Goal: Communication & Community: Connect with others

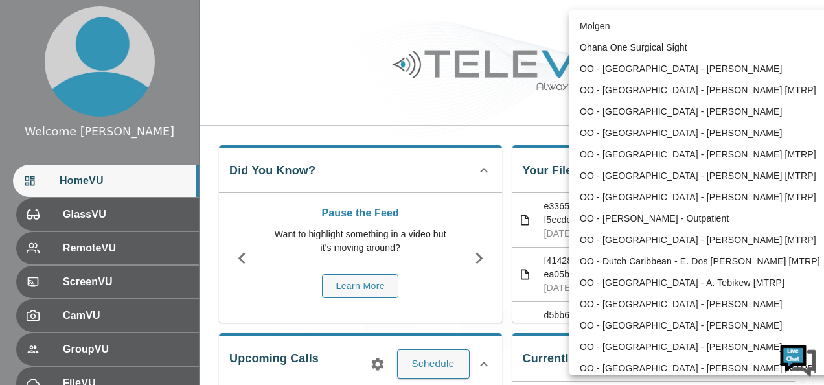
scroll to position [560, 0]
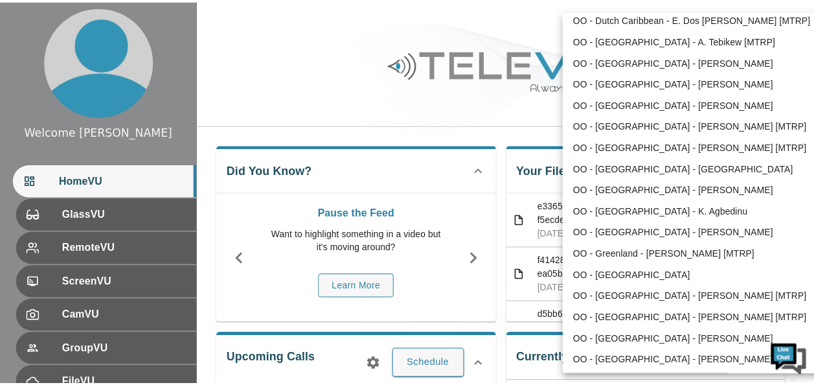
scroll to position [0, 0]
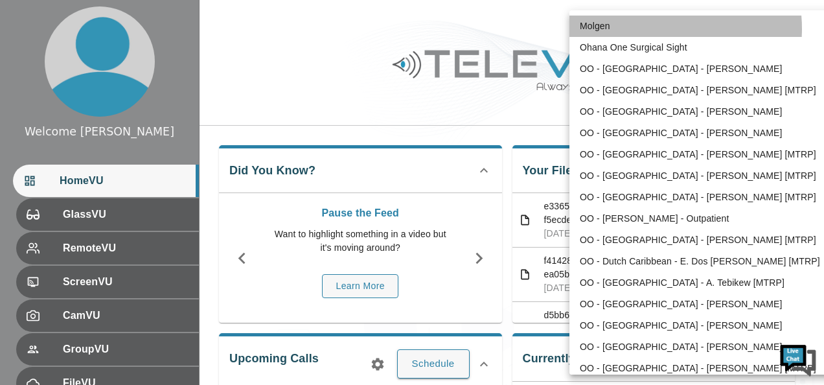
click at [655, 29] on li "Molgen" at bounding box center [703, 26] width 269 height 21
type input "102"
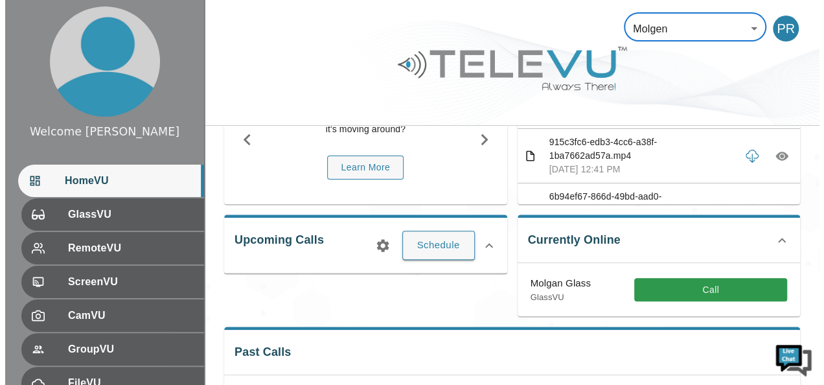
scroll to position [130, 0]
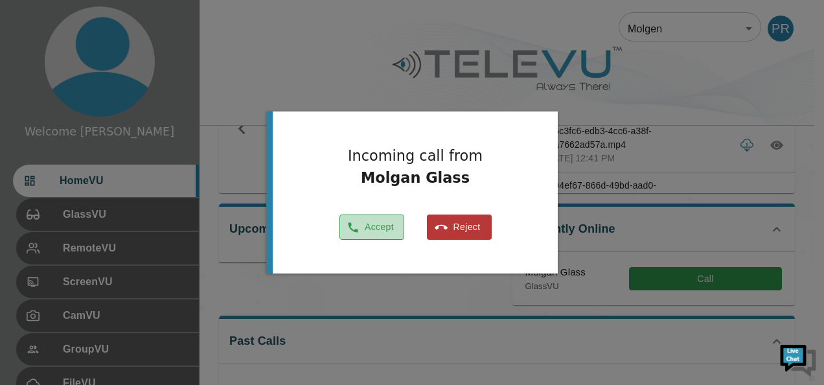
click at [378, 227] on button "Accept" at bounding box center [371, 226] width 65 height 25
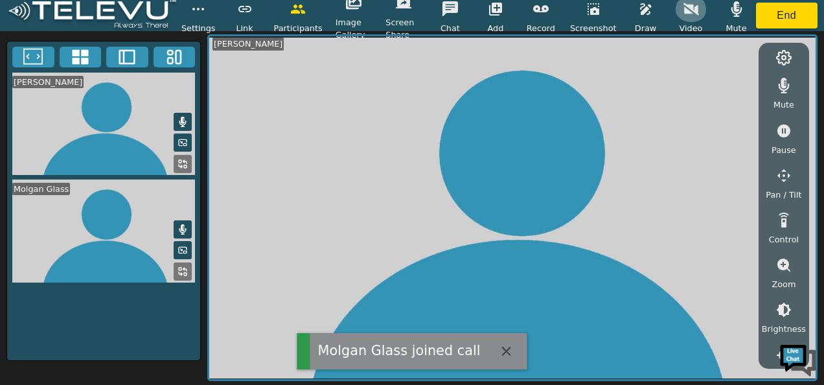
click at [688, 10] on icon "button" at bounding box center [691, 9] width 16 height 16
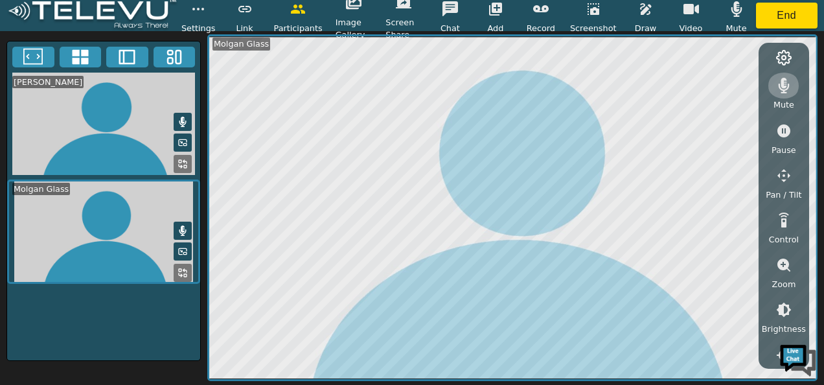
click at [788, 86] on icon "button" at bounding box center [784, 86] width 11 height 16
click at [735, 3] on icon "button" at bounding box center [736, 9] width 11 height 16
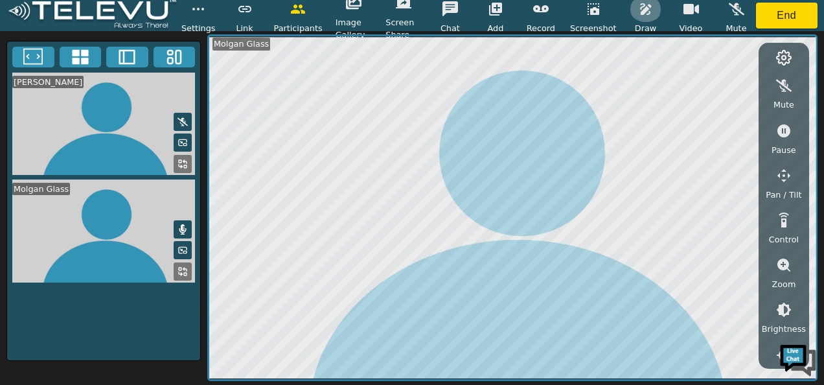
click at [633, 6] on button "button" at bounding box center [646, 9] width 32 height 26
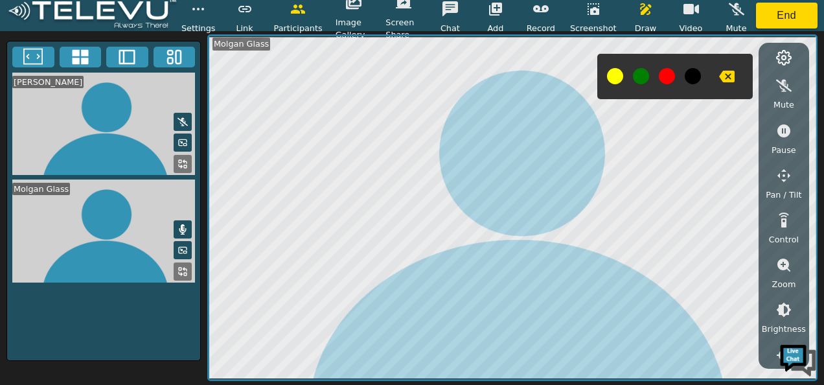
click at [662, 73] on button at bounding box center [667, 76] width 16 height 16
click at [786, 263] on icon "button" at bounding box center [783, 264] width 13 height 13
click at [782, 304] on icon "button" at bounding box center [784, 310] width 12 height 12
click at [783, 334] on icon "button" at bounding box center [784, 336] width 16 height 16
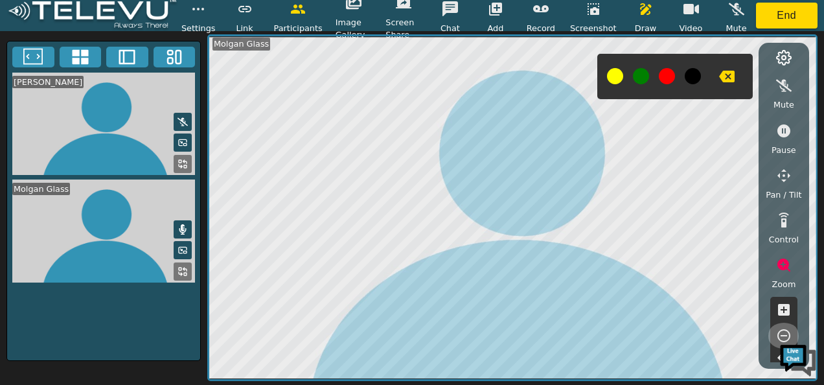
click at [783, 334] on icon "button" at bounding box center [784, 336] width 16 height 16
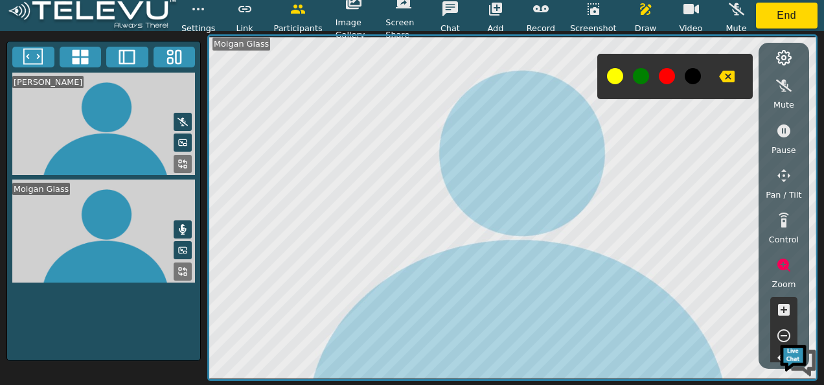
click at [783, 334] on icon "button" at bounding box center [784, 336] width 16 height 16
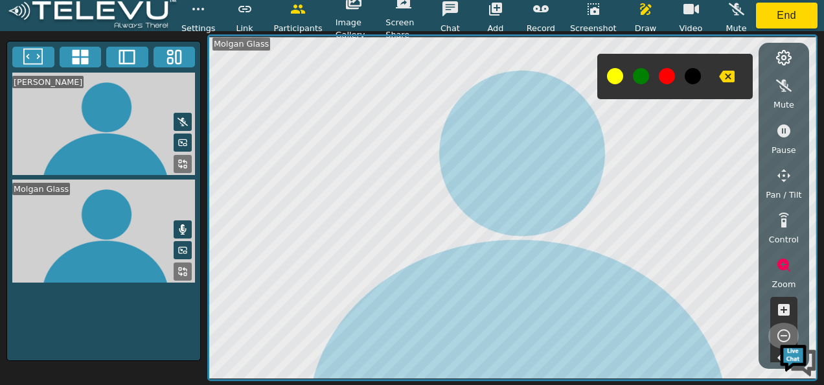
click at [783, 334] on icon "button" at bounding box center [784, 336] width 16 height 16
click at [540, 12] on icon "button" at bounding box center [541, 8] width 16 height 7
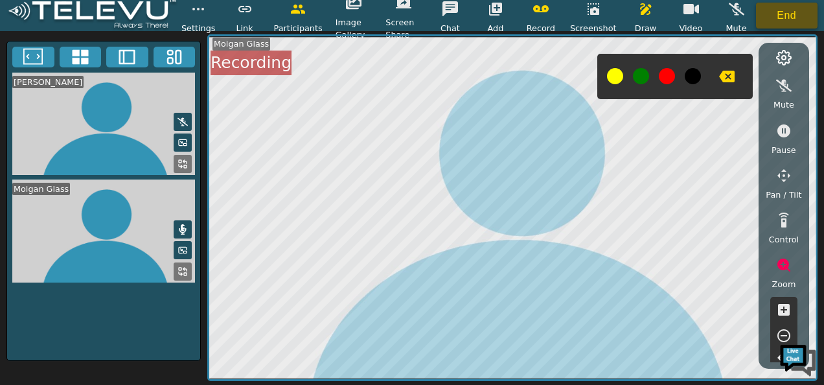
click at [780, 19] on button "End" at bounding box center [787, 16] width 62 height 26
